Goal: Task Accomplishment & Management: Complete application form

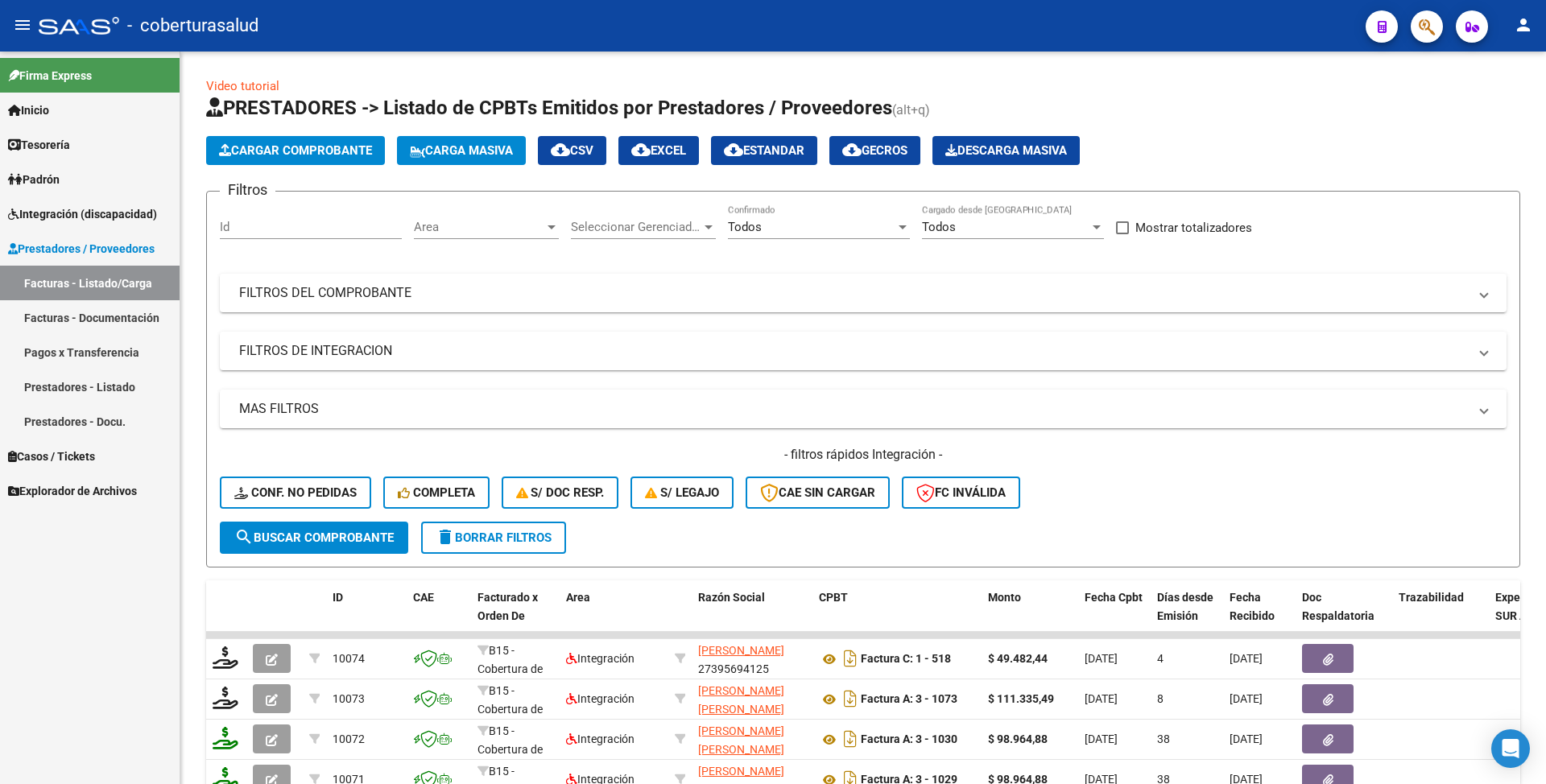
scroll to position [107, 0]
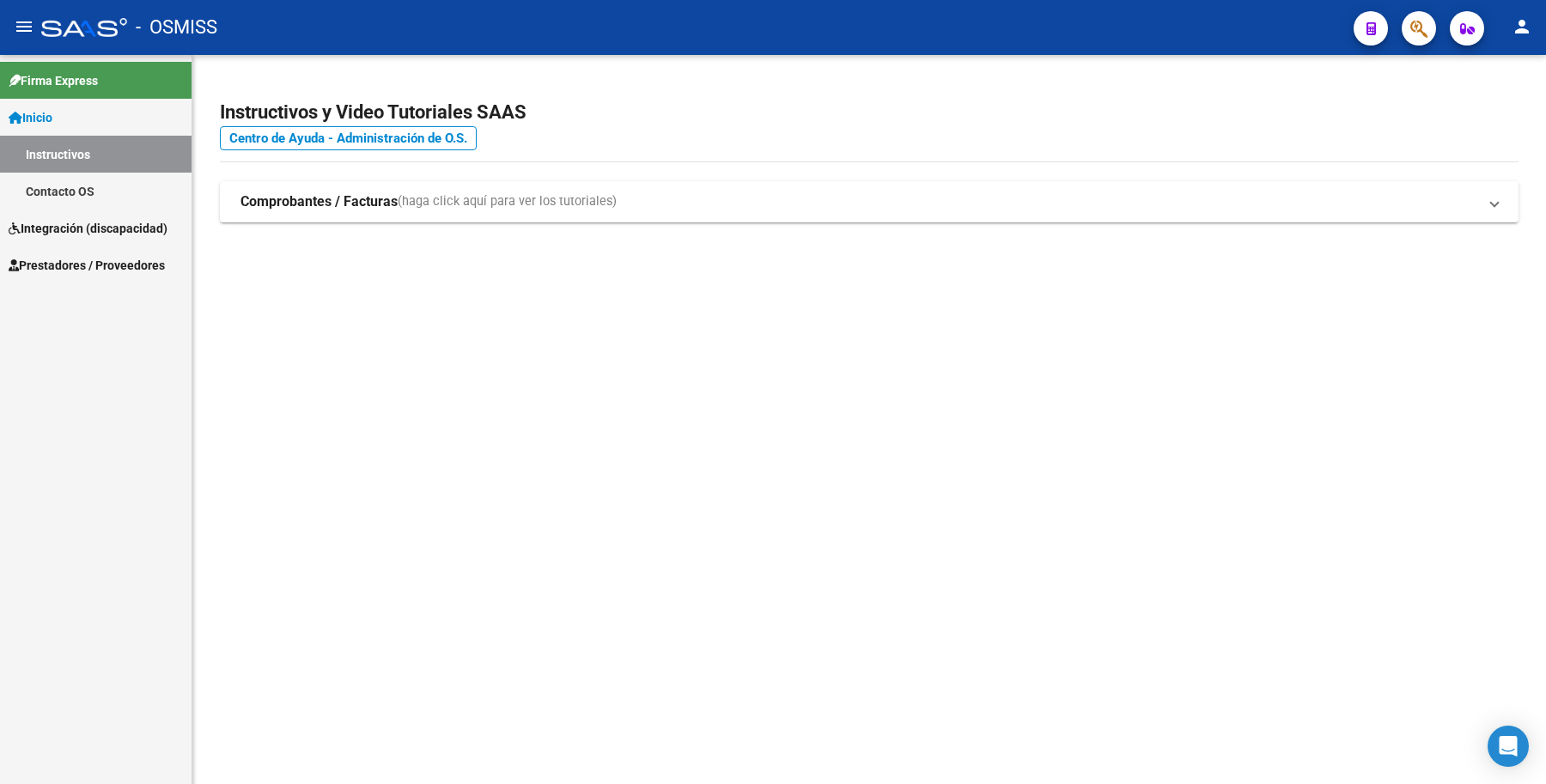
click at [45, 250] on link "Prestadores / Proveedores" at bounding box center [95, 264] width 192 height 37
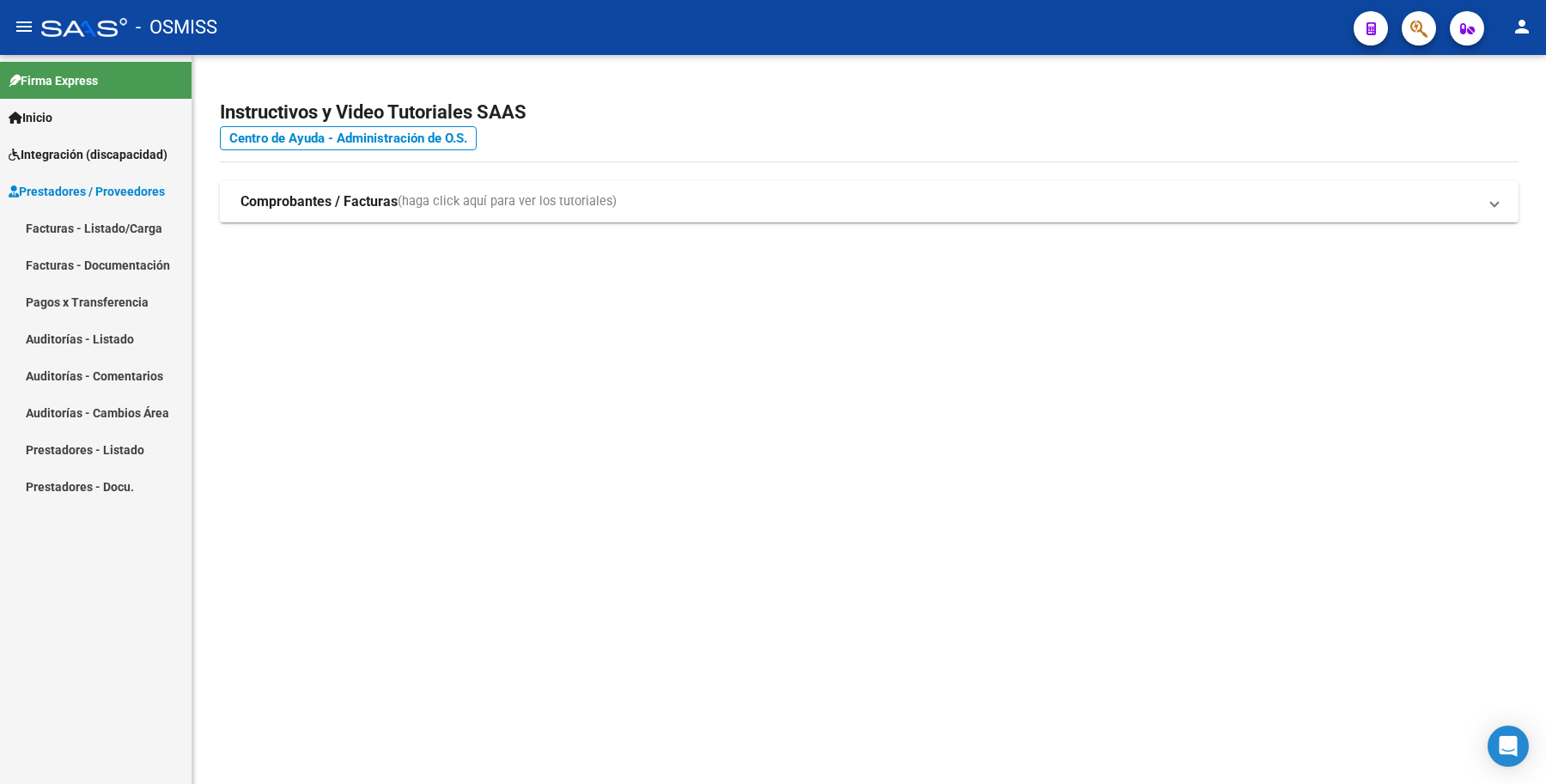
click at [60, 266] on mat-nav-list "Facturas - Listado/Carga Facturas - Documentación Pagos x Transferencia Auditor…" at bounding box center [95, 357] width 192 height 295
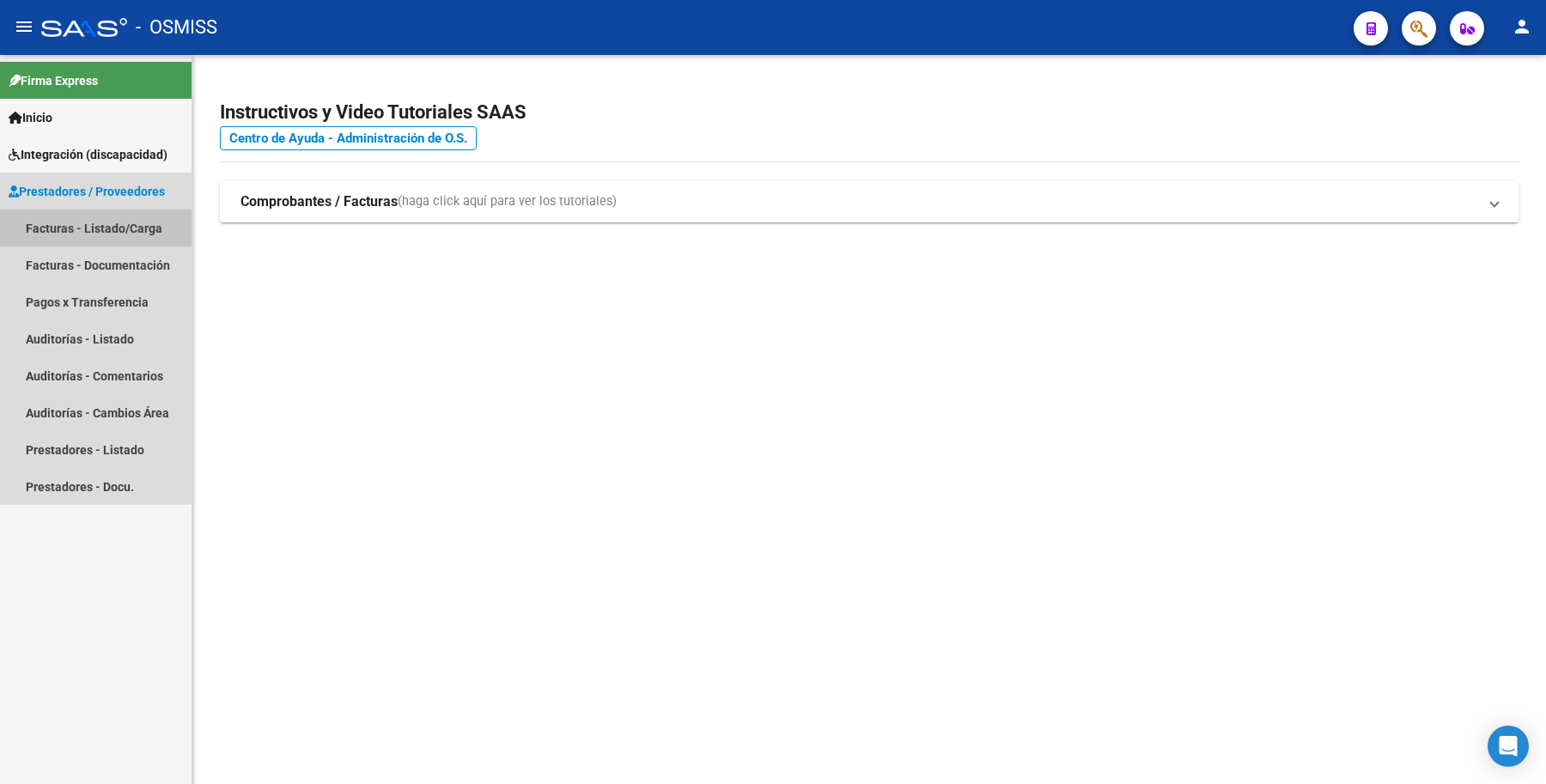
click at [79, 228] on link "Facturas - Listado/Carga" at bounding box center [95, 228] width 192 height 37
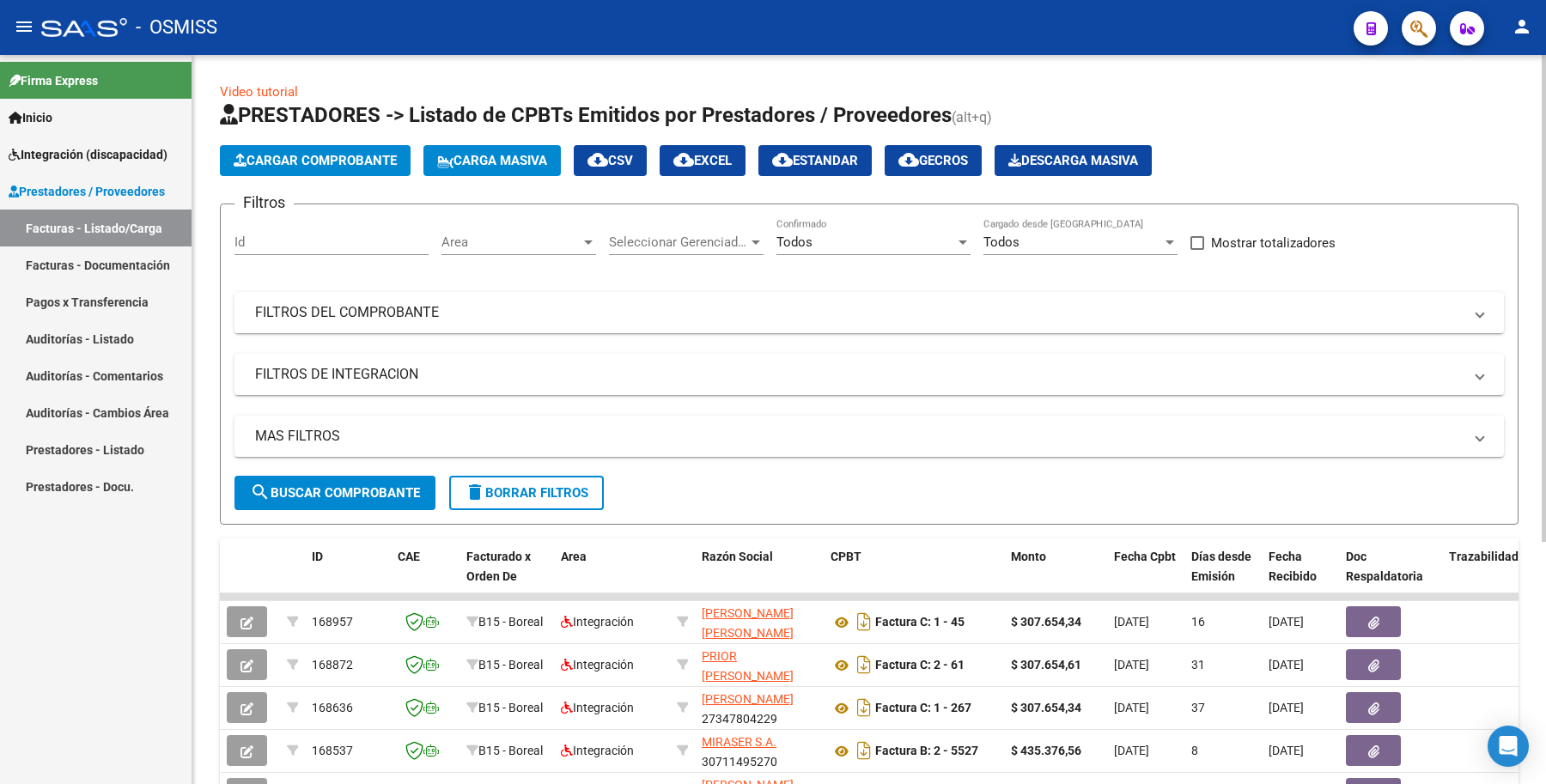
click at [363, 161] on span "Cargar Comprobante" at bounding box center [315, 161] width 163 height 15
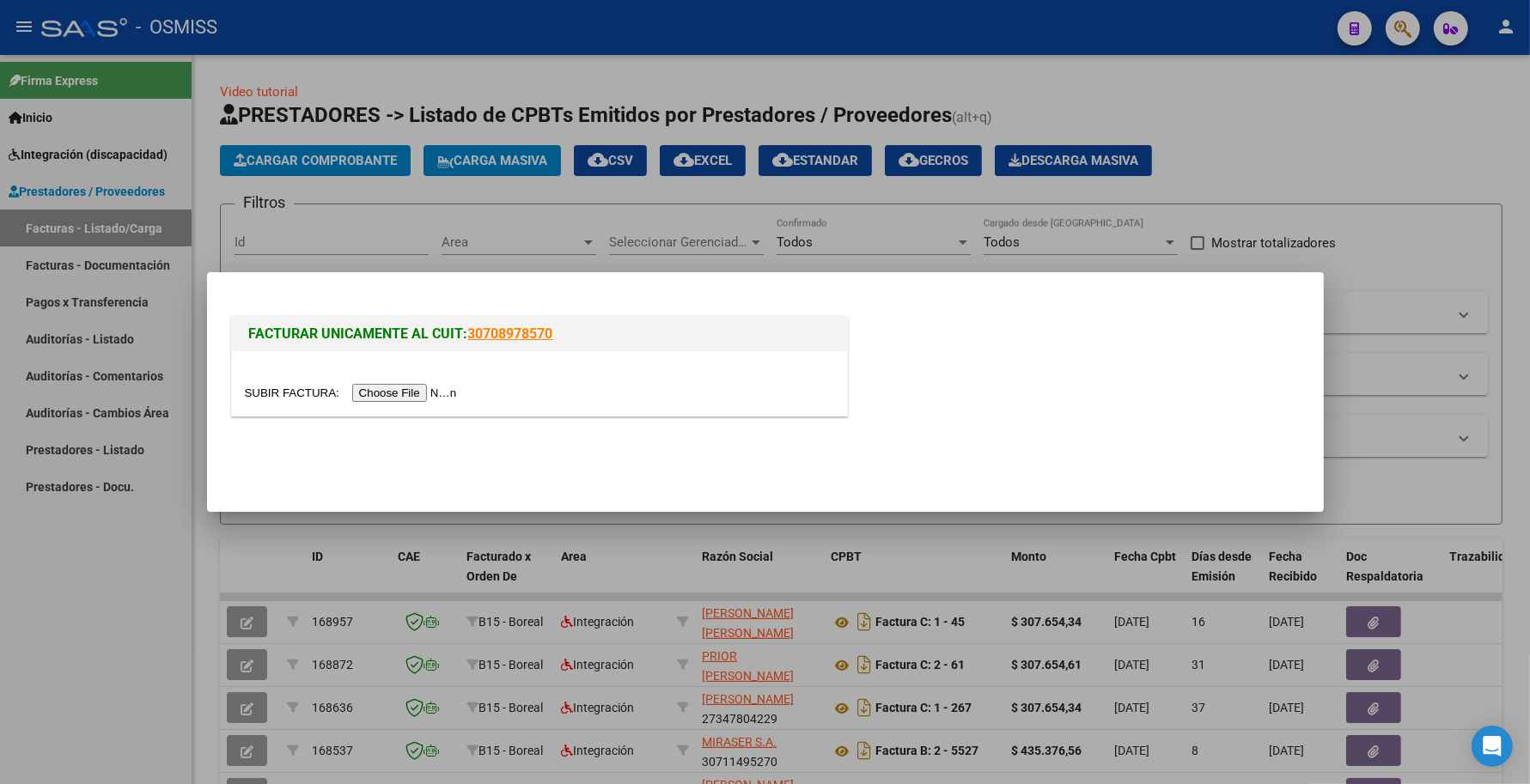
click at [449, 385] on input "file" at bounding box center [353, 392] width 217 height 18
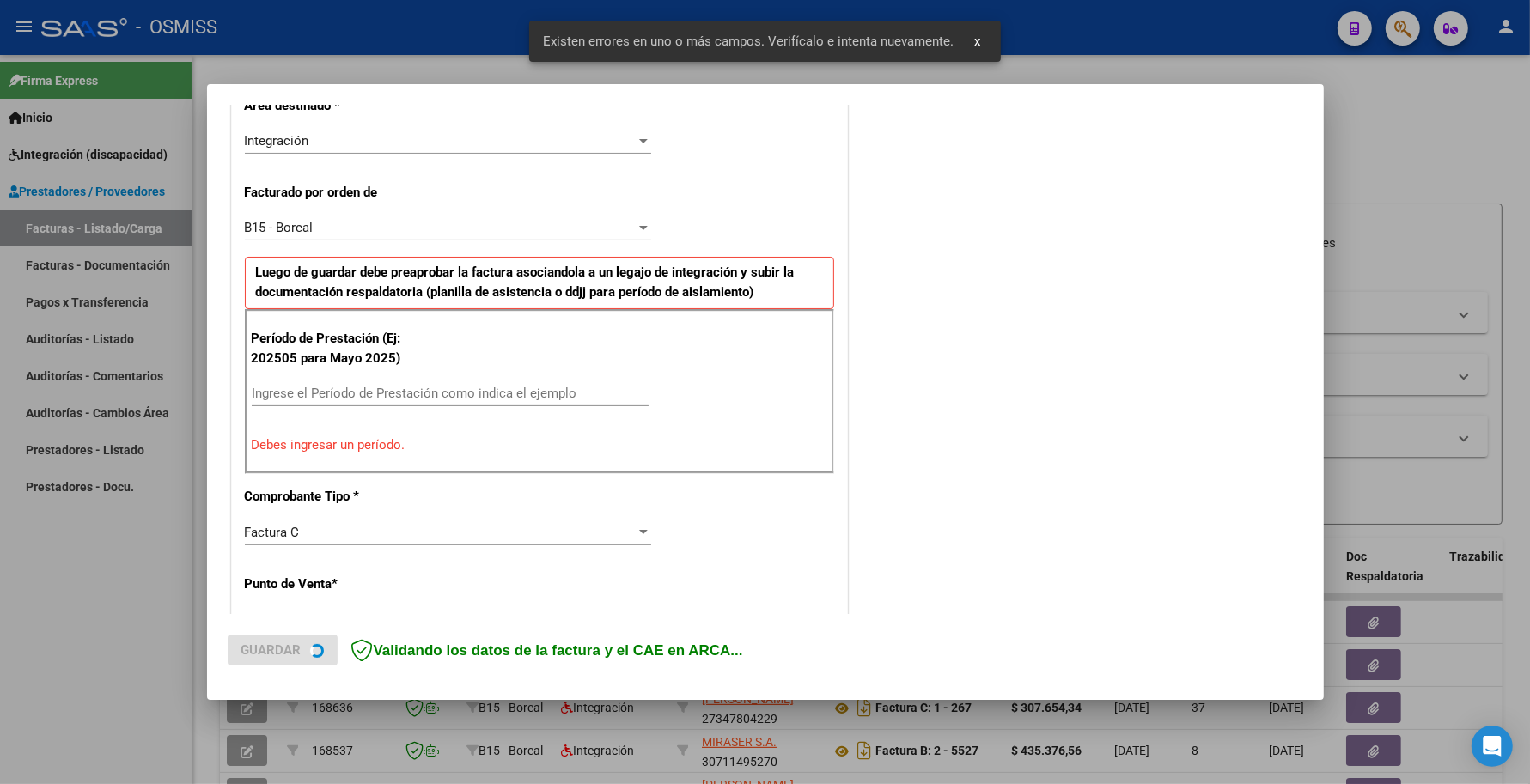
scroll to position [431, 0]
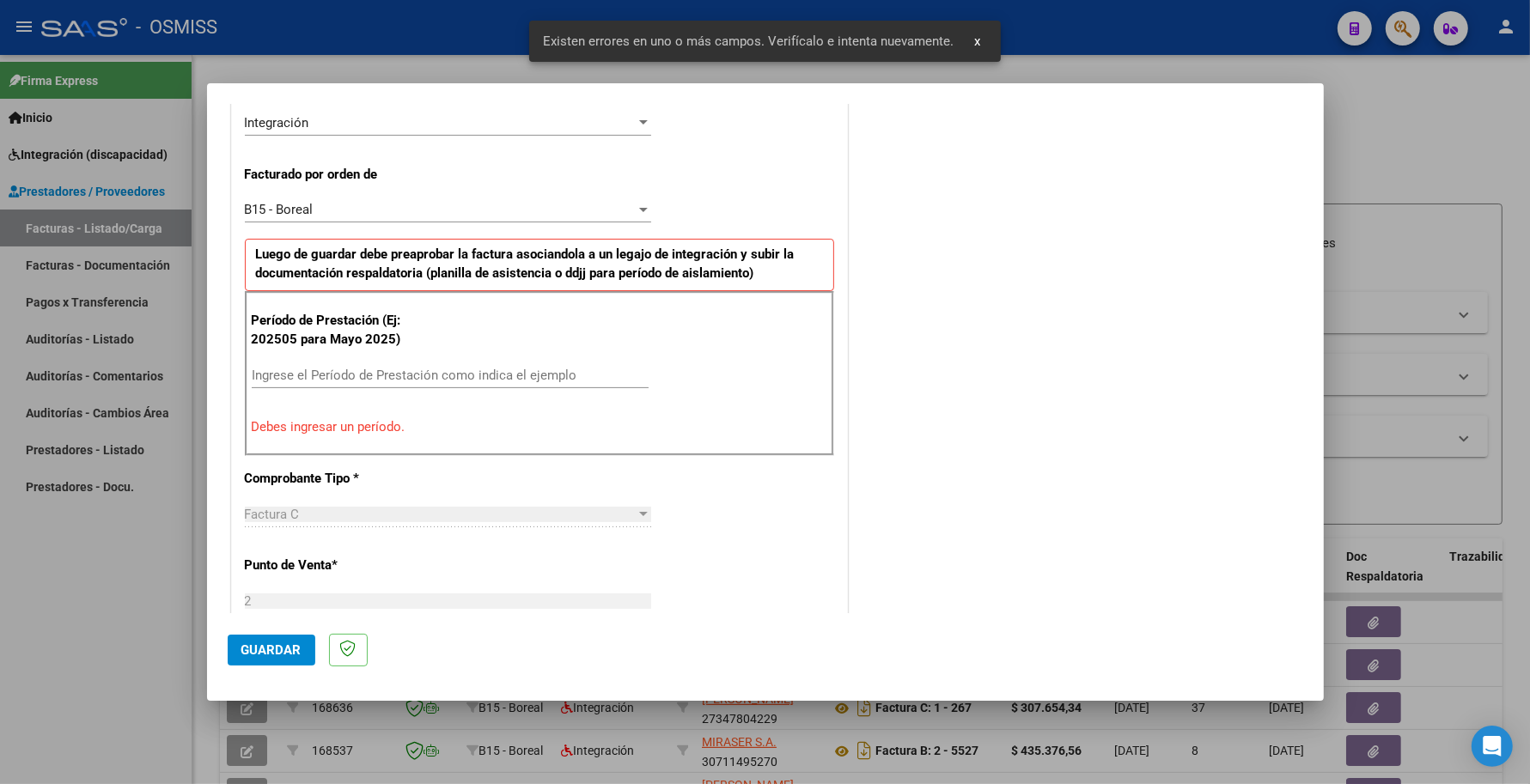
click at [333, 375] on input "Ingrese el Período de Prestación como indica el ejemplo" at bounding box center [450, 375] width 397 height 15
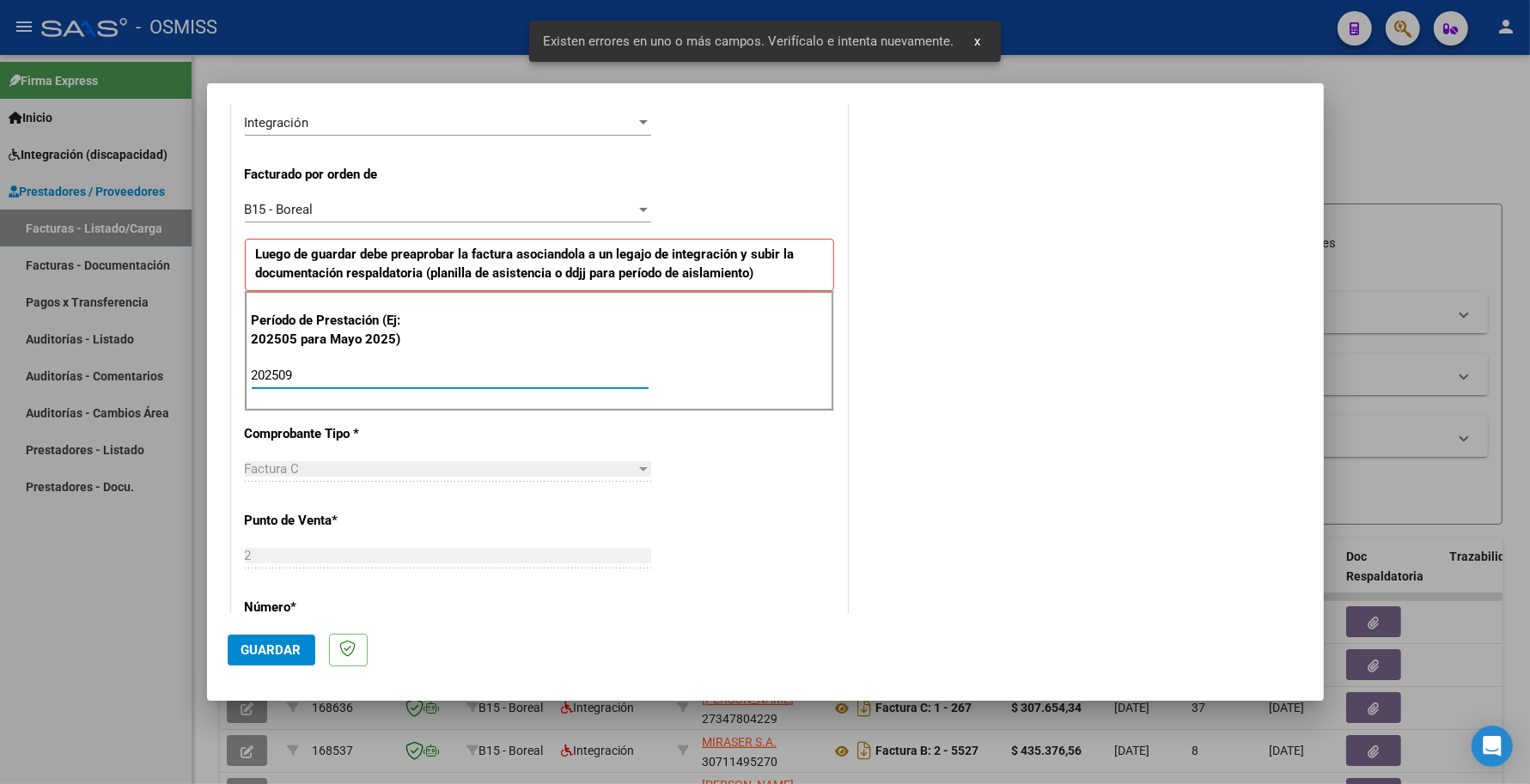
type input "202509"
click at [276, 642] on span "Guardar" at bounding box center [271, 650] width 60 height 15
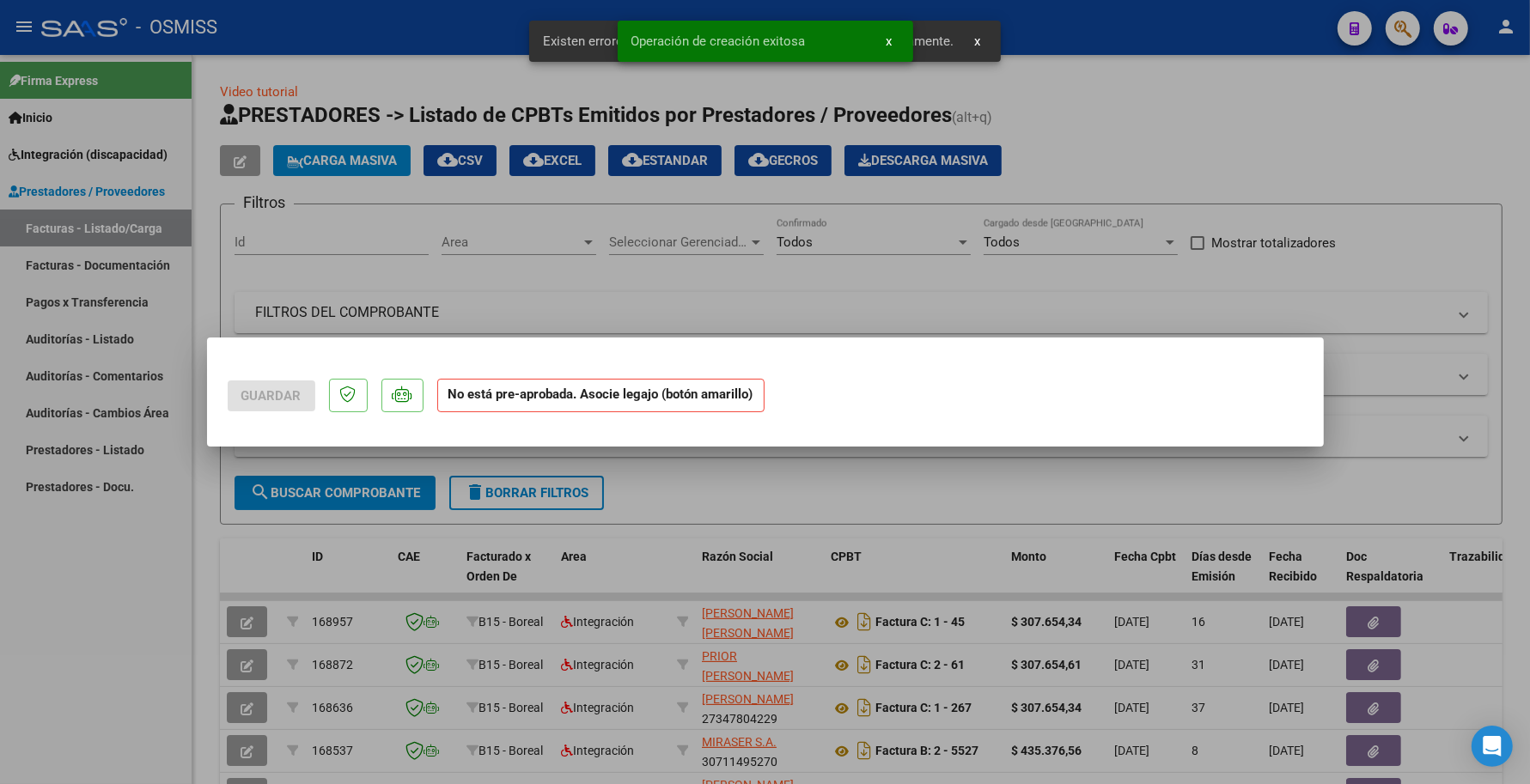
scroll to position [0, 0]
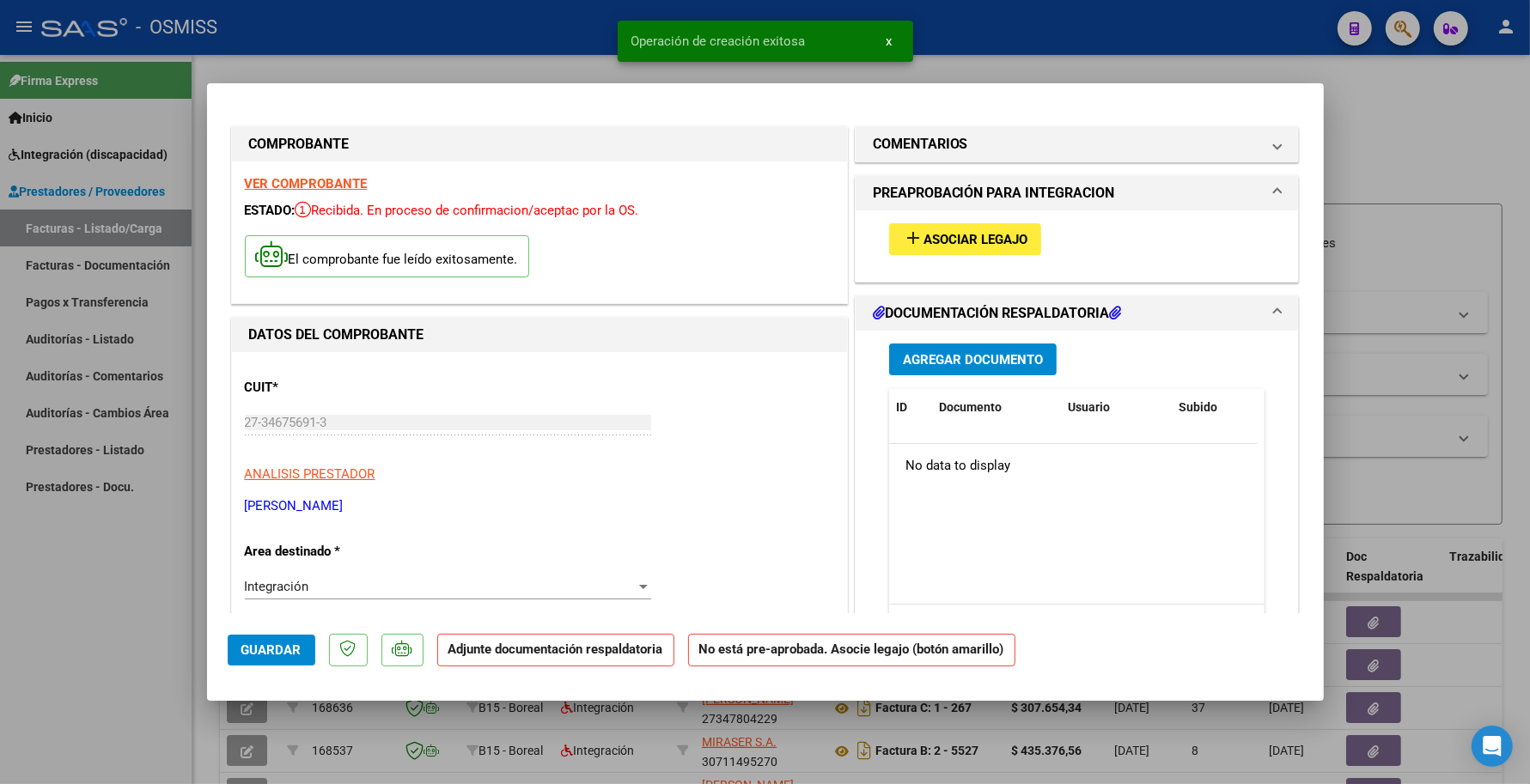
click at [911, 236] on mat-icon "add" at bounding box center [913, 238] width 21 height 21
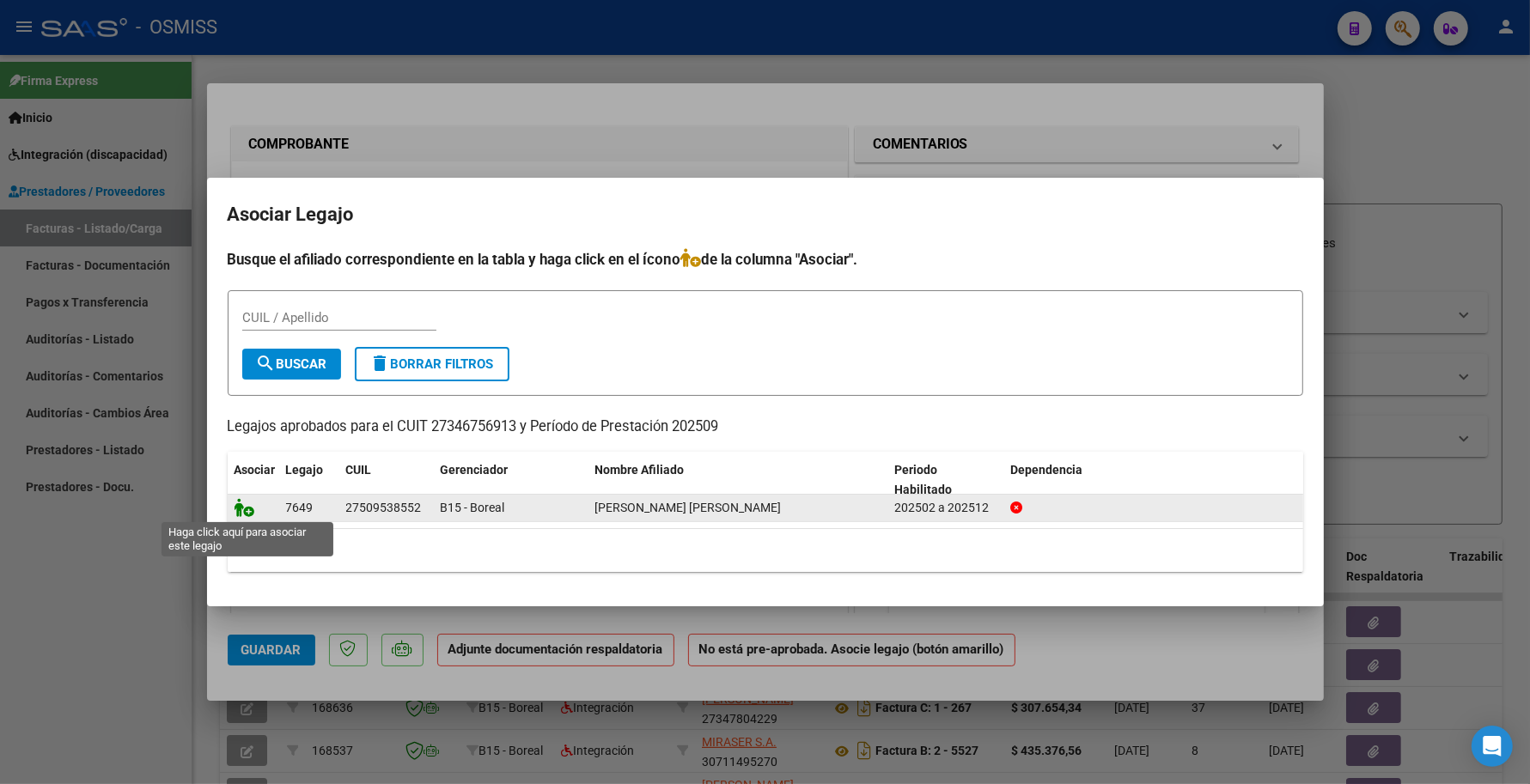
click at [251, 505] on icon at bounding box center [245, 507] width 21 height 19
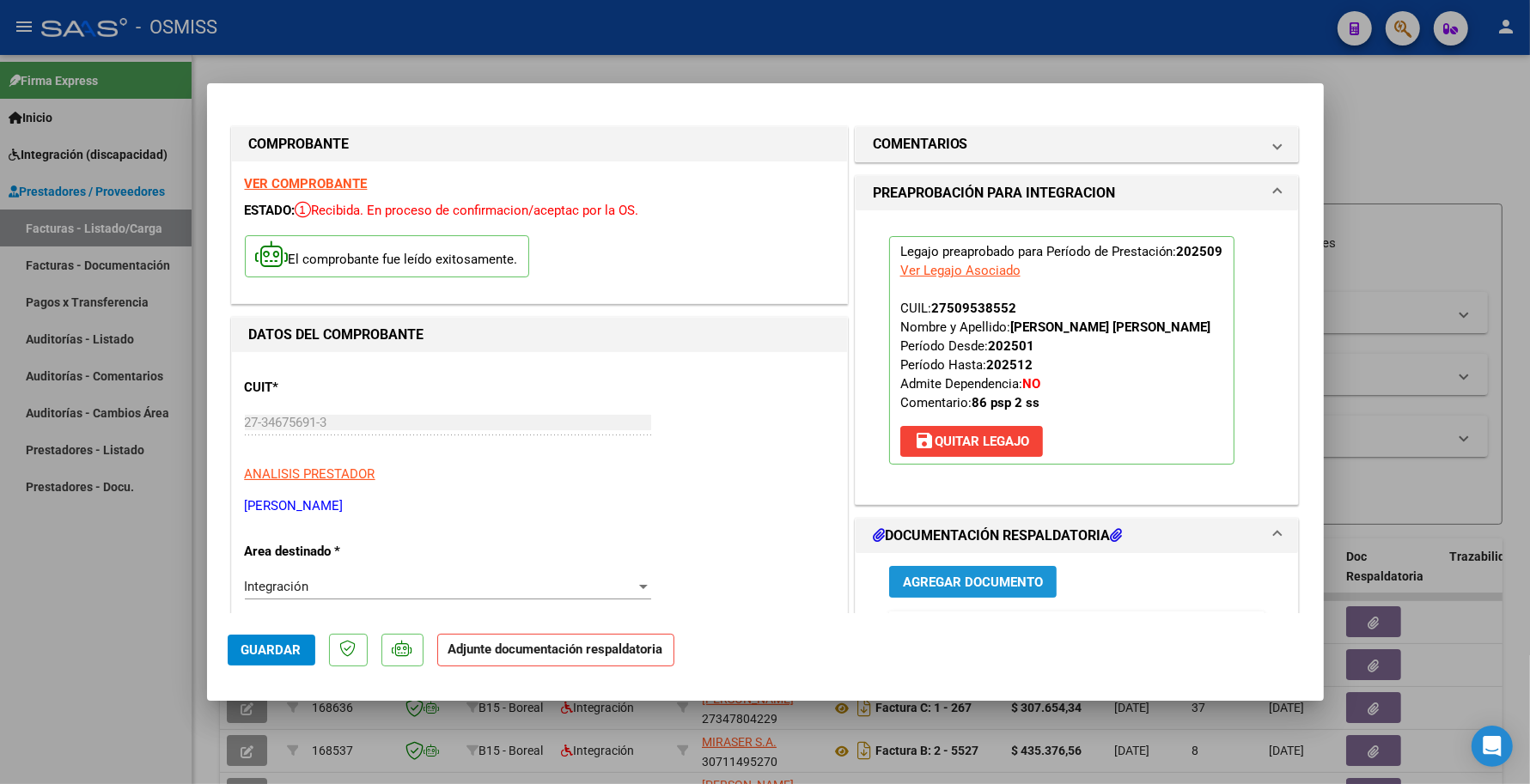
click at [892, 573] on button "Agregar Documento" at bounding box center [972, 581] width 168 height 32
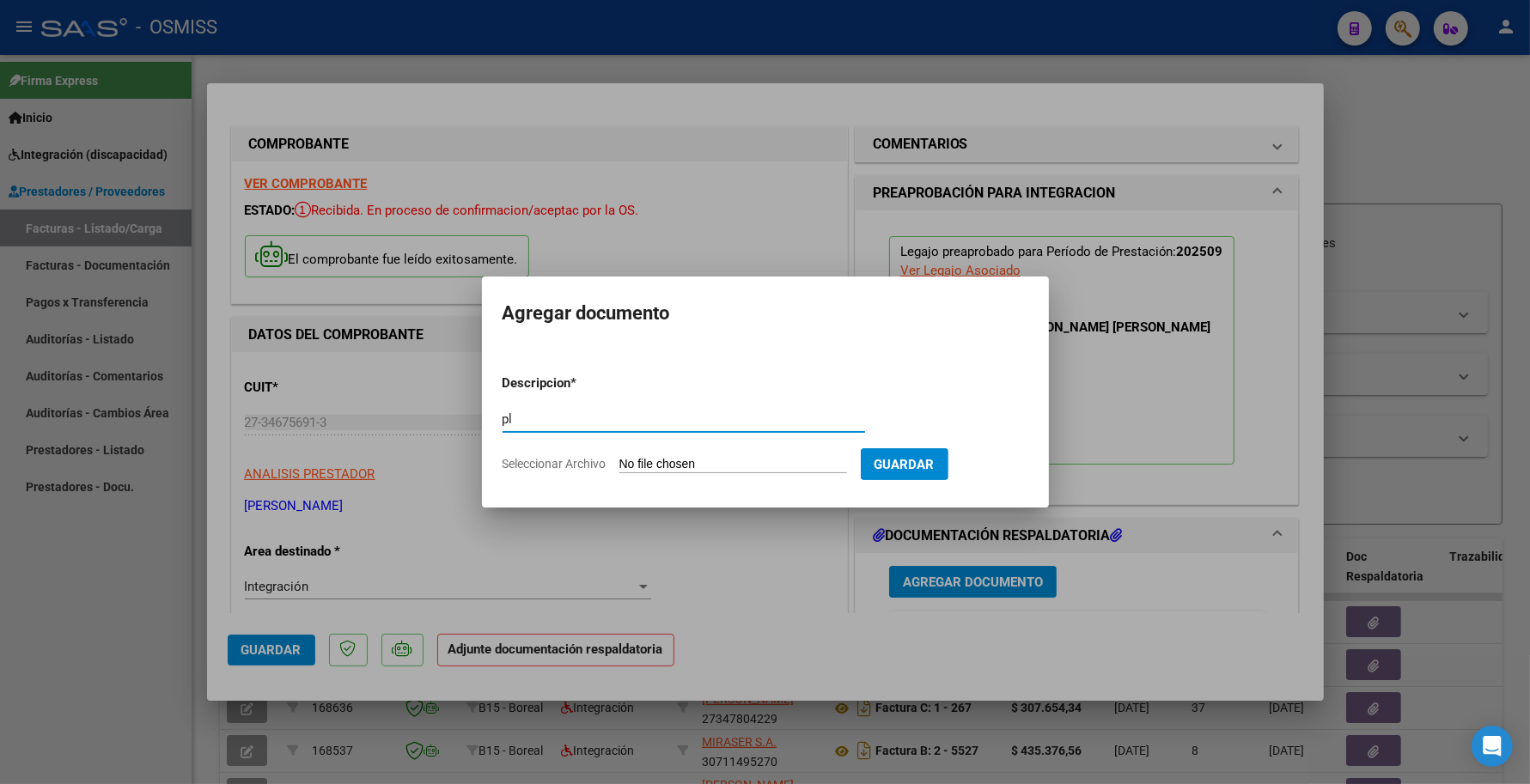
type input "p"
type input "PLANILLA"
click at [789, 474] on form "Descripcion * PLANILLA Escriba aquí una descripcion Seleccionar Archivo Guardar" at bounding box center [765, 423] width 526 height 125
click at [788, 475] on form "Descripcion * PLANILLA Escriba aquí una descripcion Seleccionar Archivo Guardar" at bounding box center [765, 423] width 526 height 125
click at [765, 445] on div "PLANILLA Escriba aquí una descripcion" at bounding box center [684, 427] width 363 height 42
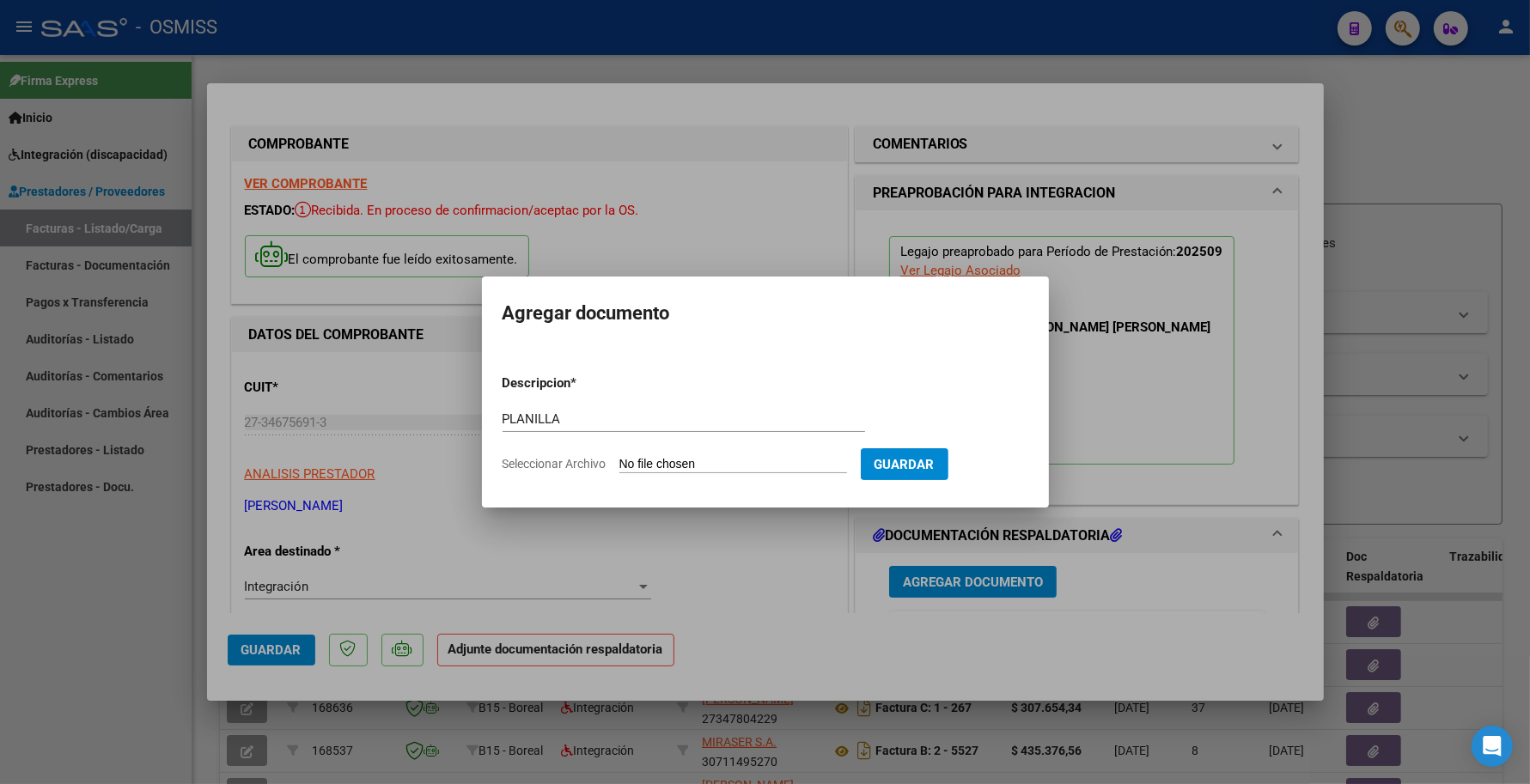
click at [762, 455] on form "Descripcion * PLANILLA Escriba aquí una descripcion Seleccionar Archivo Guardar" at bounding box center [765, 423] width 526 height 125
click at [739, 466] on input "Seleccionar Archivo" at bounding box center [733, 465] width 228 height 16
type input "C:\fakepath\167424-3-Planilla_de_Asistencia.pdf"
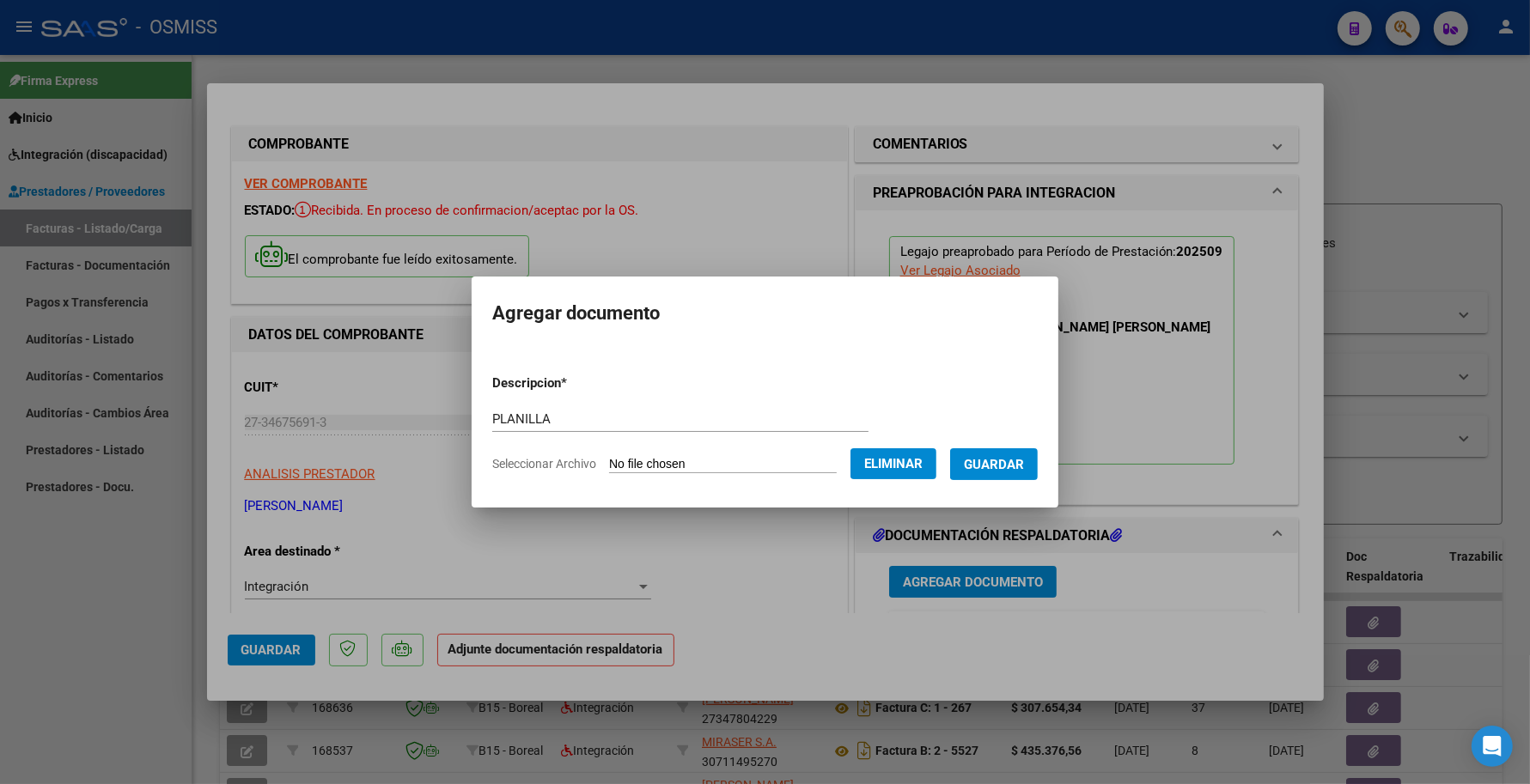
click at [982, 464] on span "Guardar" at bounding box center [994, 465] width 60 height 15
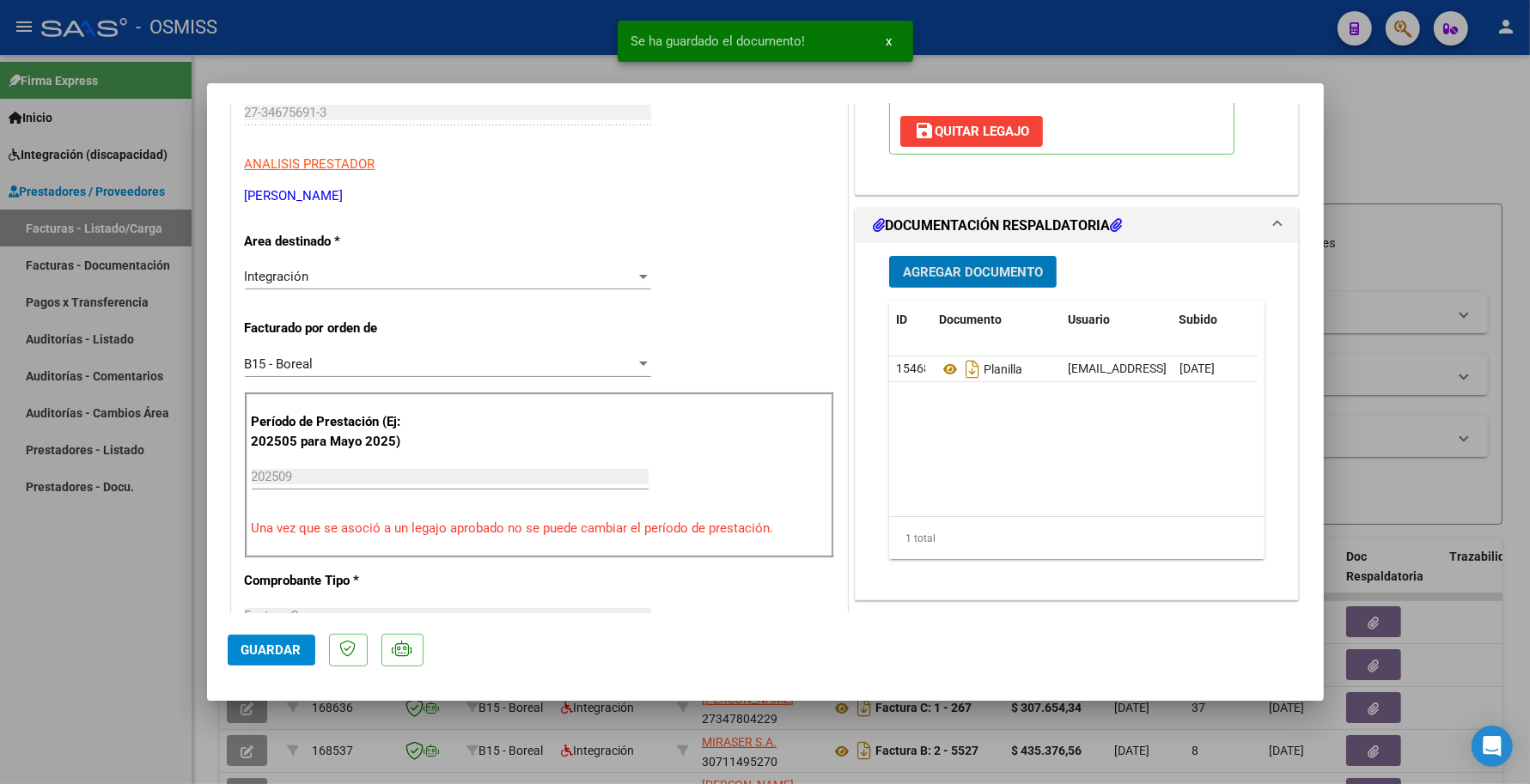
scroll to position [322, 0]
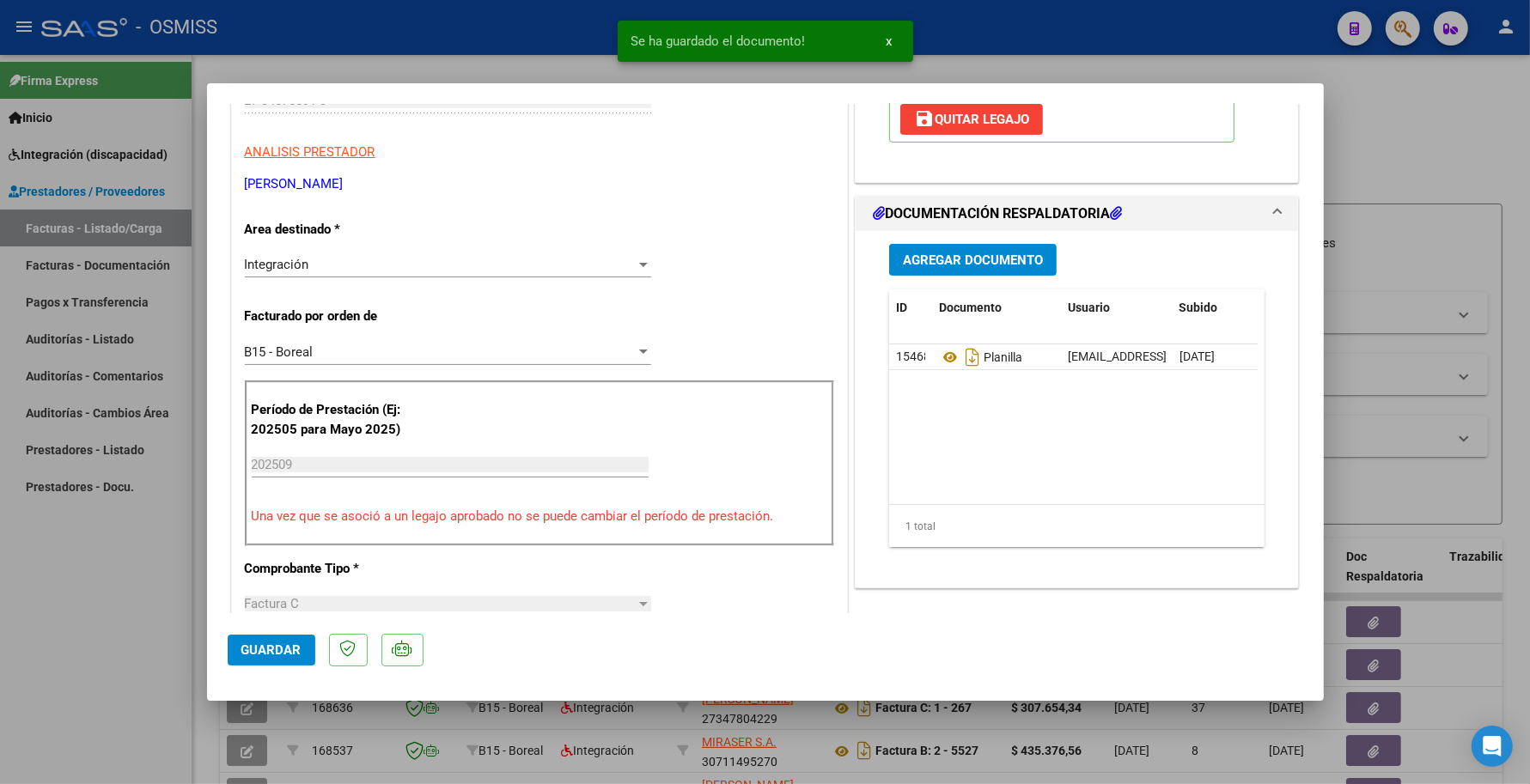
click at [273, 674] on mat-dialog-actions "Guardar" at bounding box center [765, 647] width 1076 height 68
click at [273, 664] on button "Guardar" at bounding box center [271, 650] width 88 height 31
click at [186, 526] on div at bounding box center [765, 392] width 1530 height 784
type input "$ 0,00"
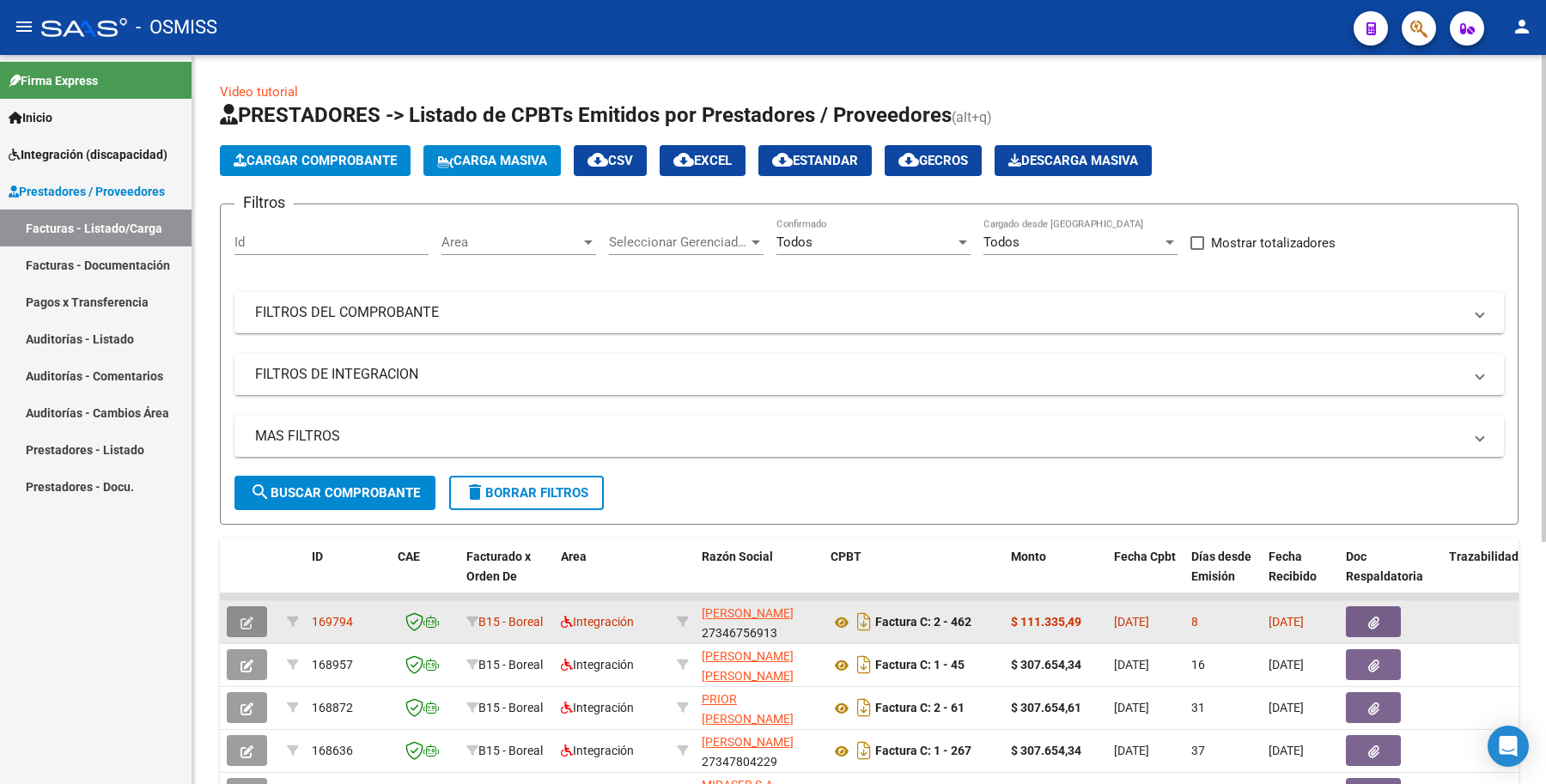
click at [234, 623] on button "button" at bounding box center [247, 622] width 40 height 31
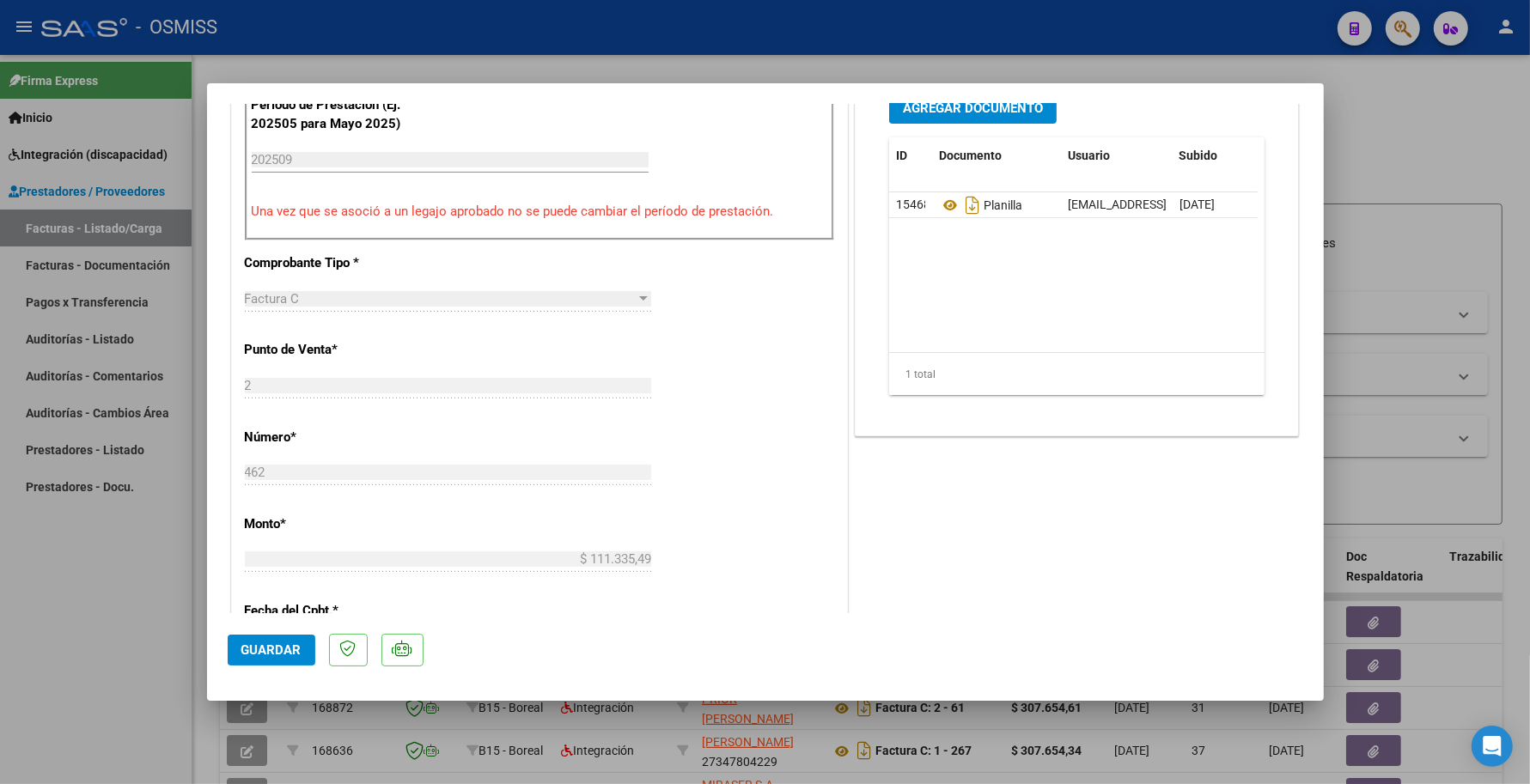
scroll to position [322, 0]
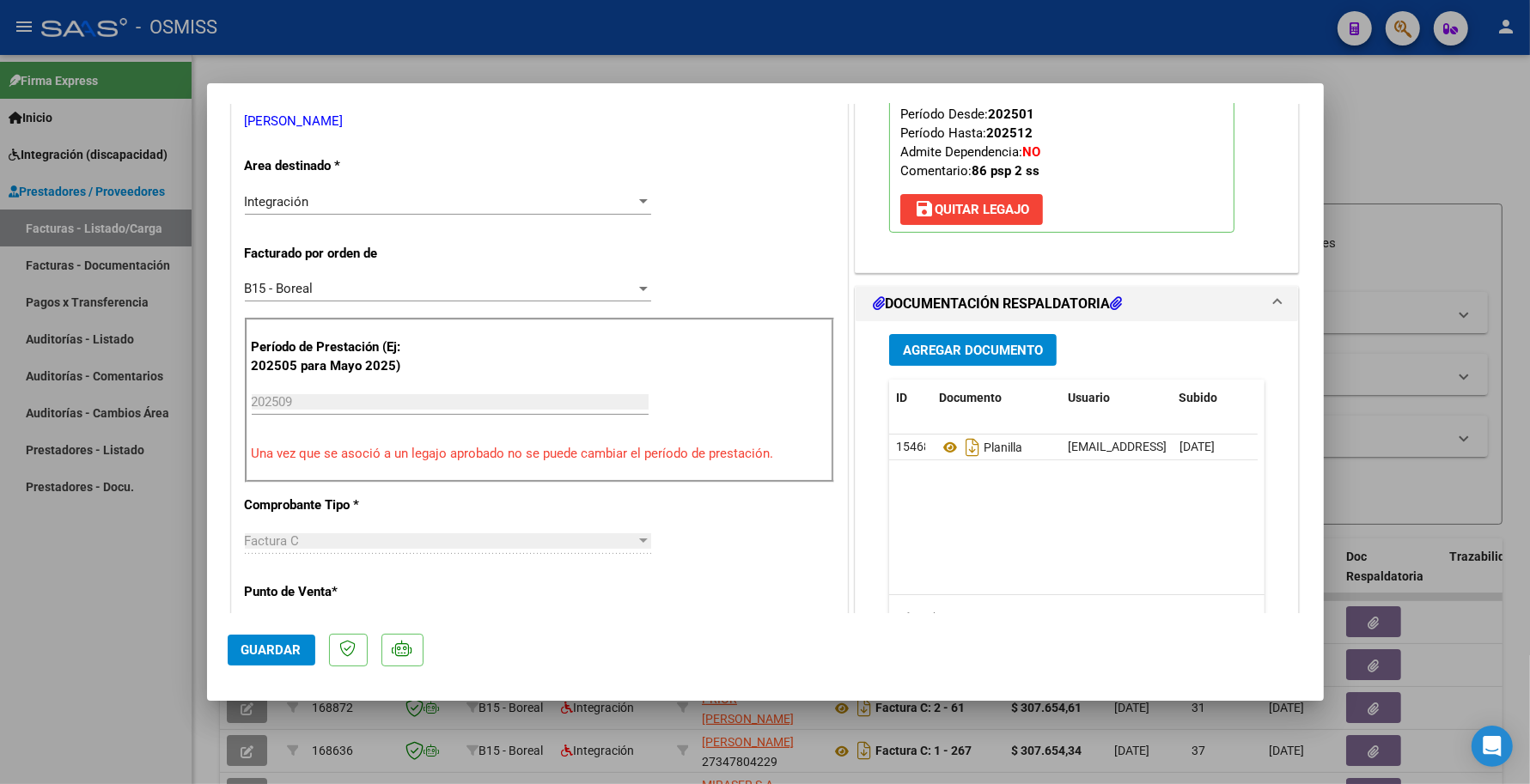
click at [1448, 250] on div at bounding box center [765, 392] width 1530 height 784
type input "$ 0,00"
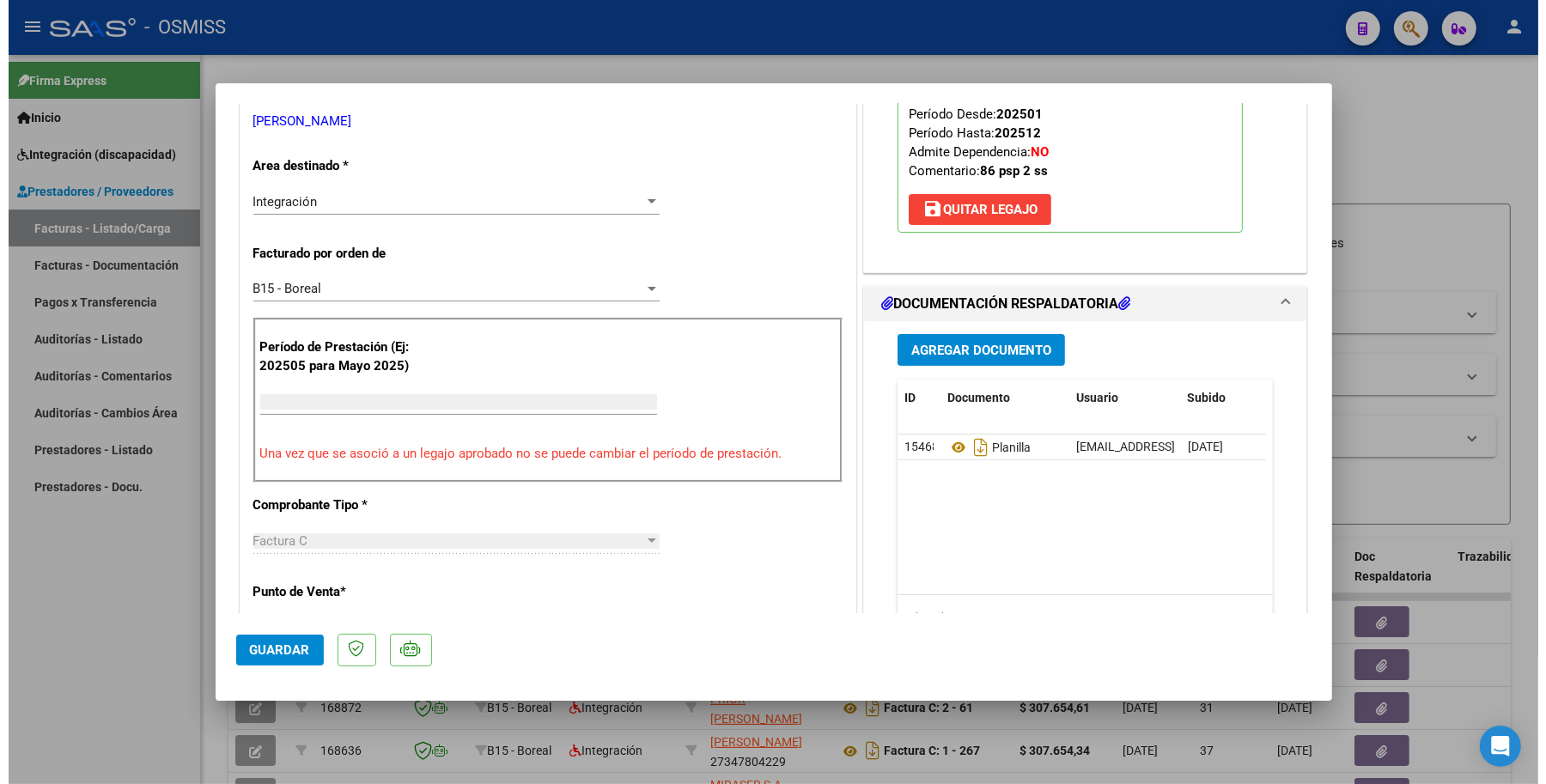
scroll to position [0, 0]
